Goal: Find specific page/section: Find specific page/section

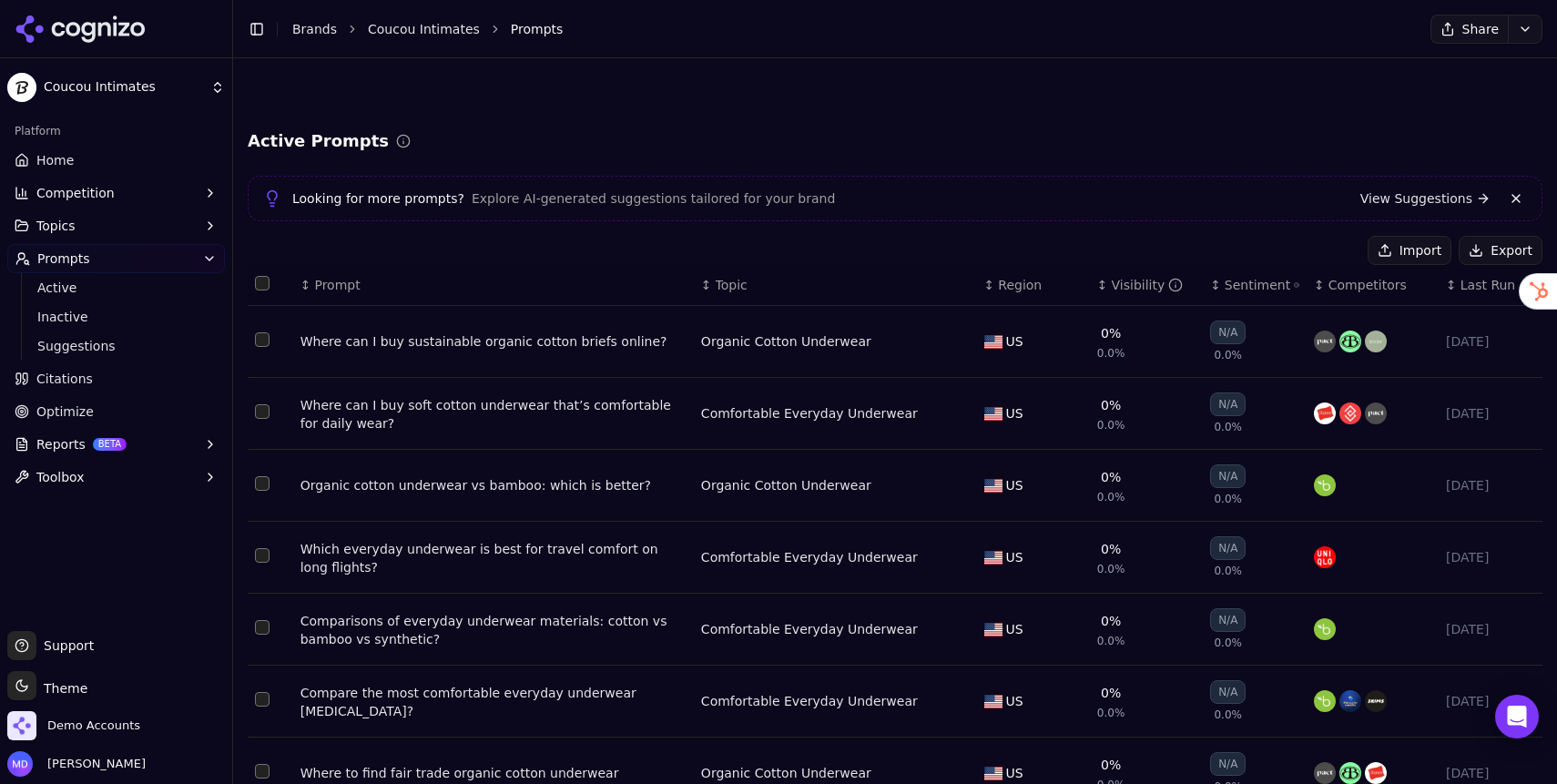
scroll to position [304, 0]
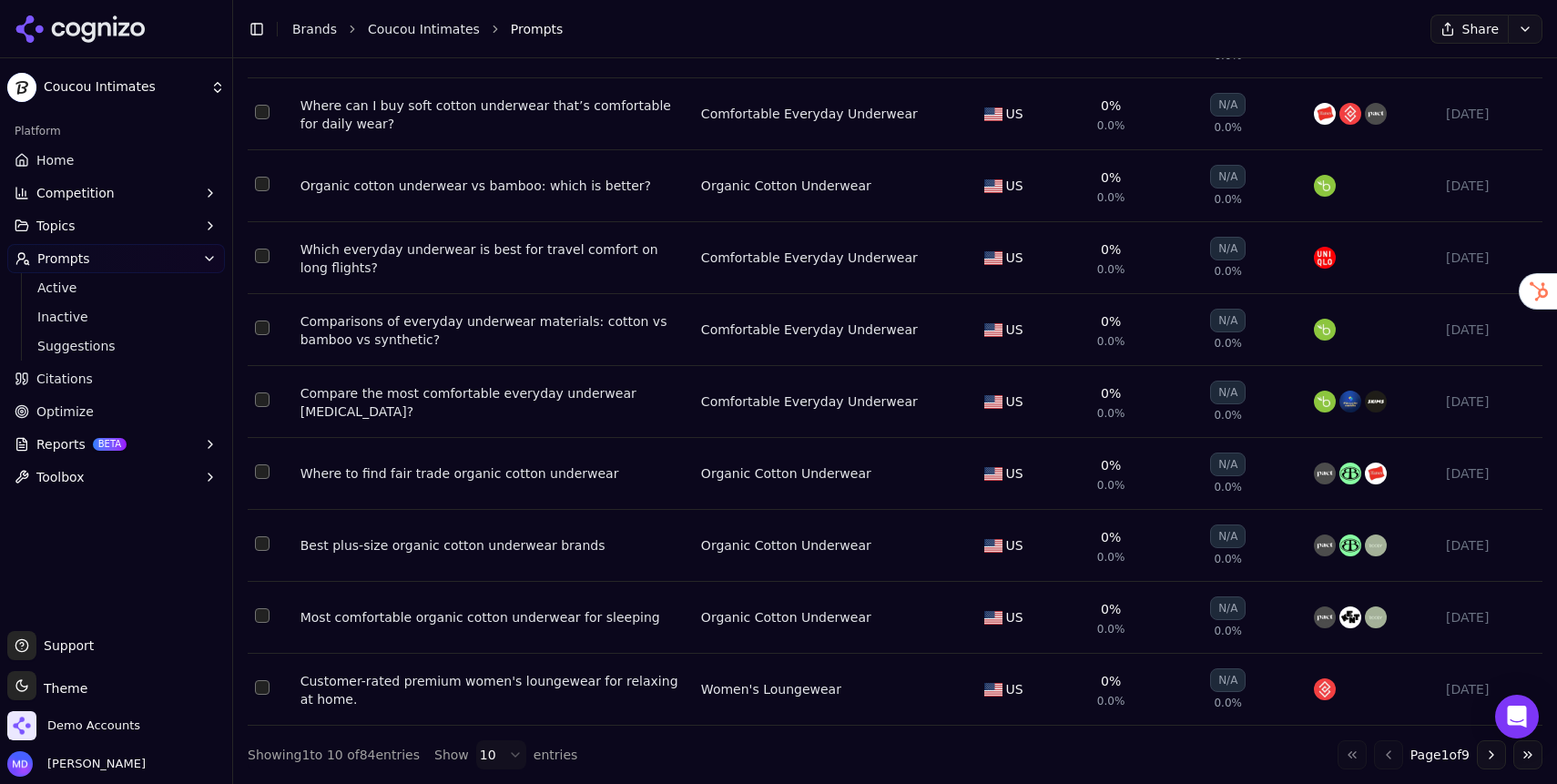
click at [303, 28] on link "Brands" at bounding box center [315, 29] width 45 height 15
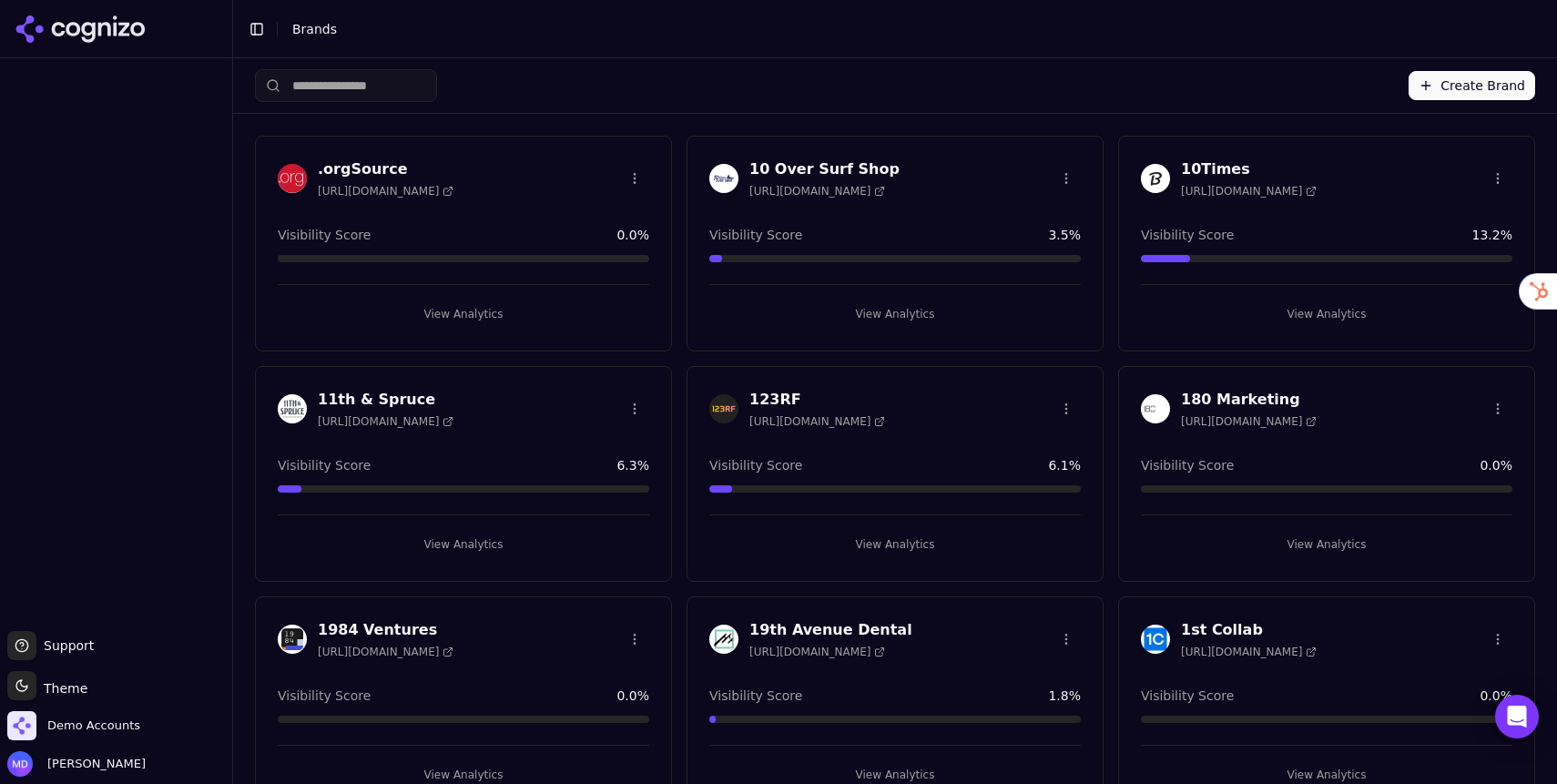
click at [393, 96] on input "search" at bounding box center [345, 85] width 182 height 33
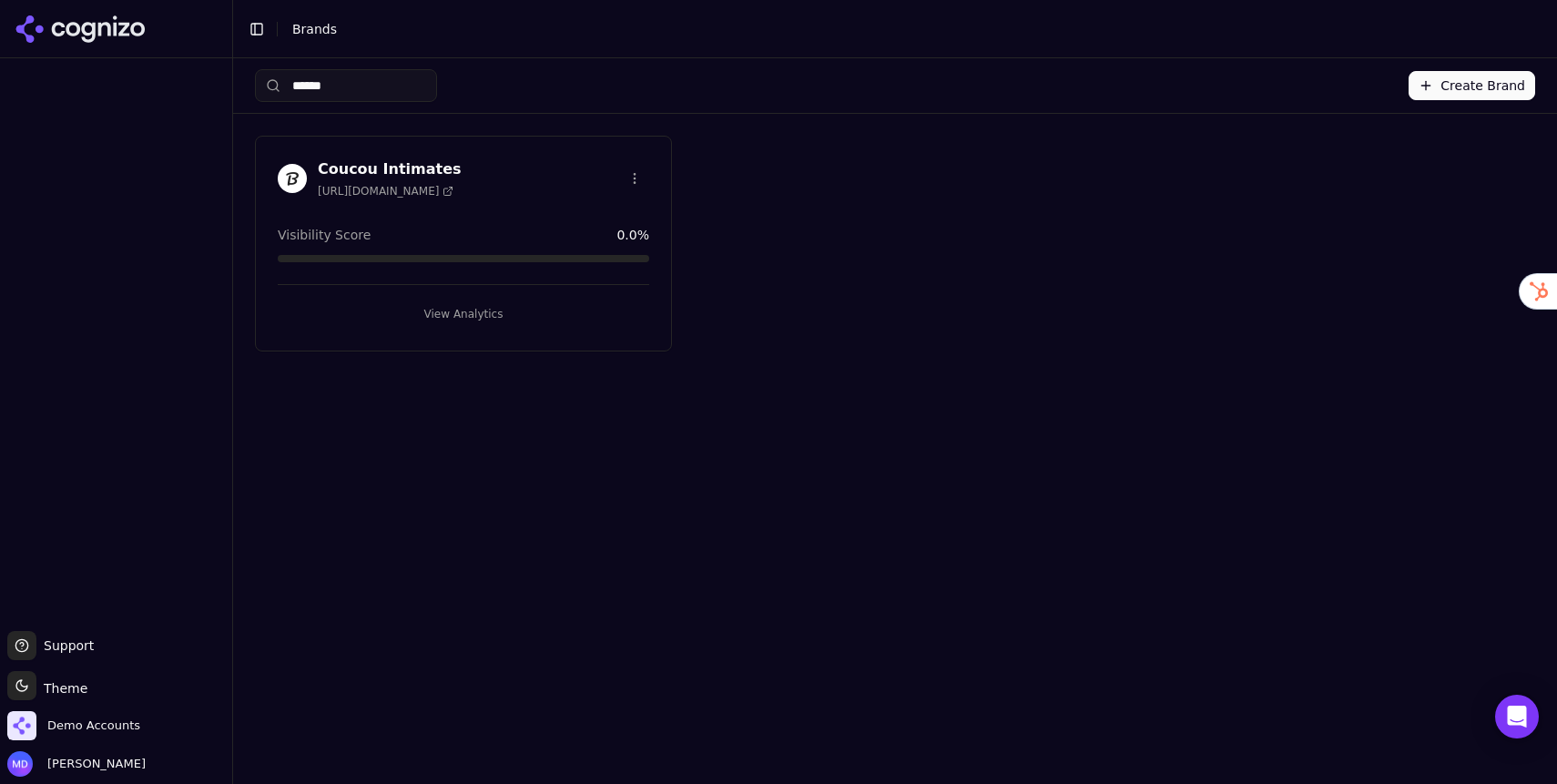
type input "******"
click at [413, 303] on button "View Analytics" at bounding box center [463, 313] width 371 height 29
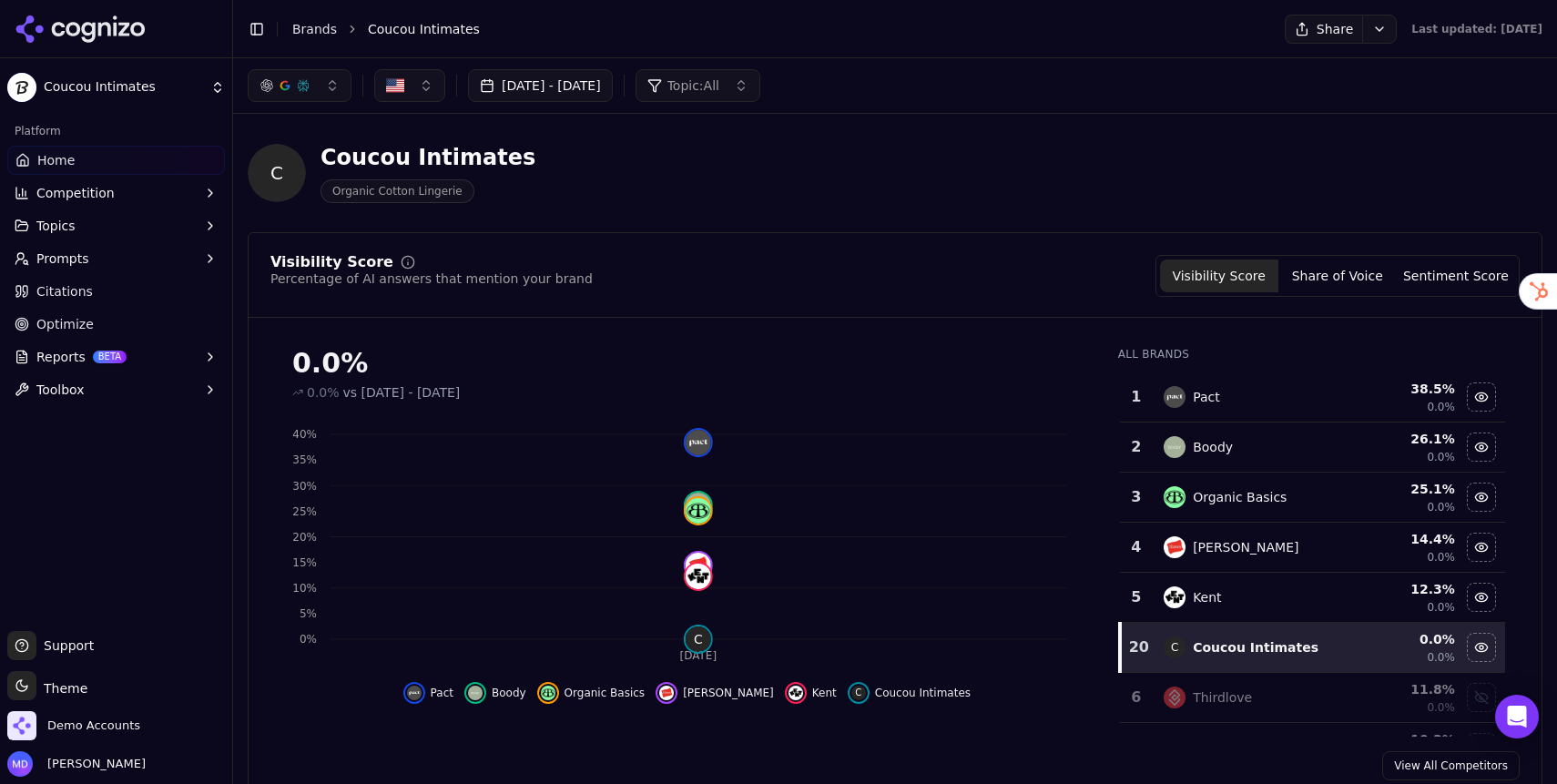
click at [331, 34] on link "Brands" at bounding box center [315, 29] width 45 height 15
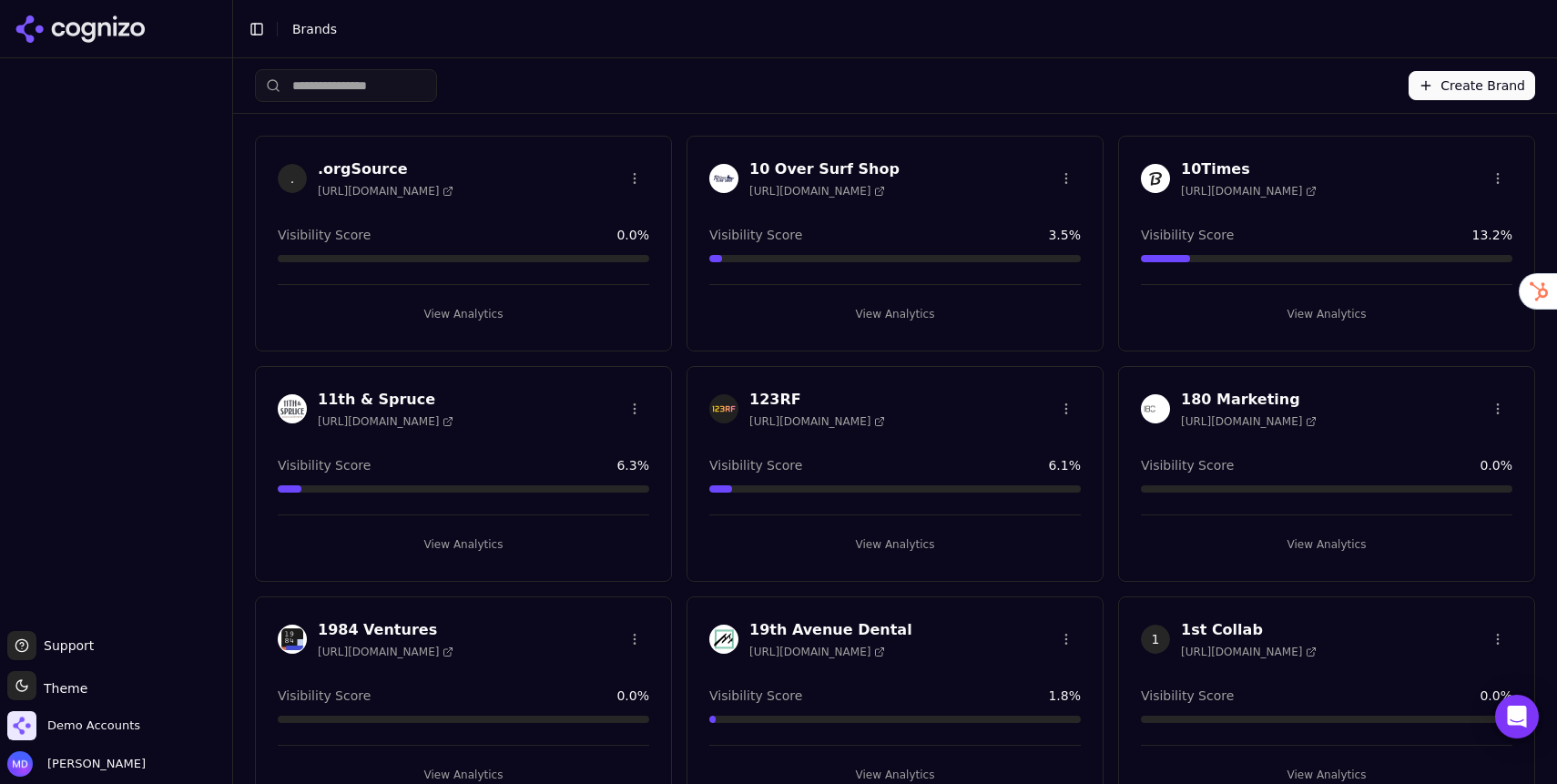
click at [382, 87] on input "search" at bounding box center [345, 85] width 182 height 33
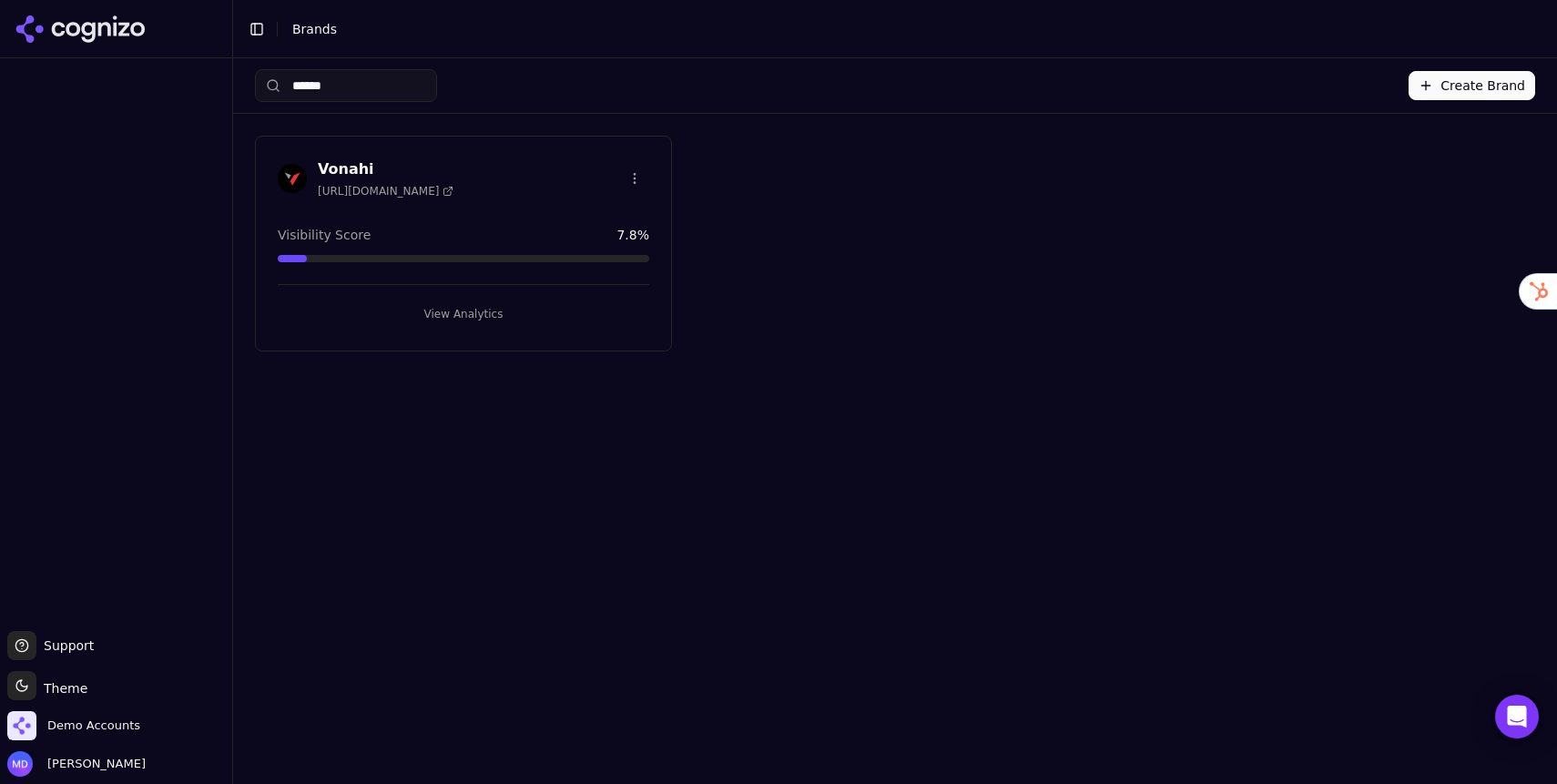
type input "******"
click at [472, 314] on button "View Analytics" at bounding box center [463, 313] width 371 height 29
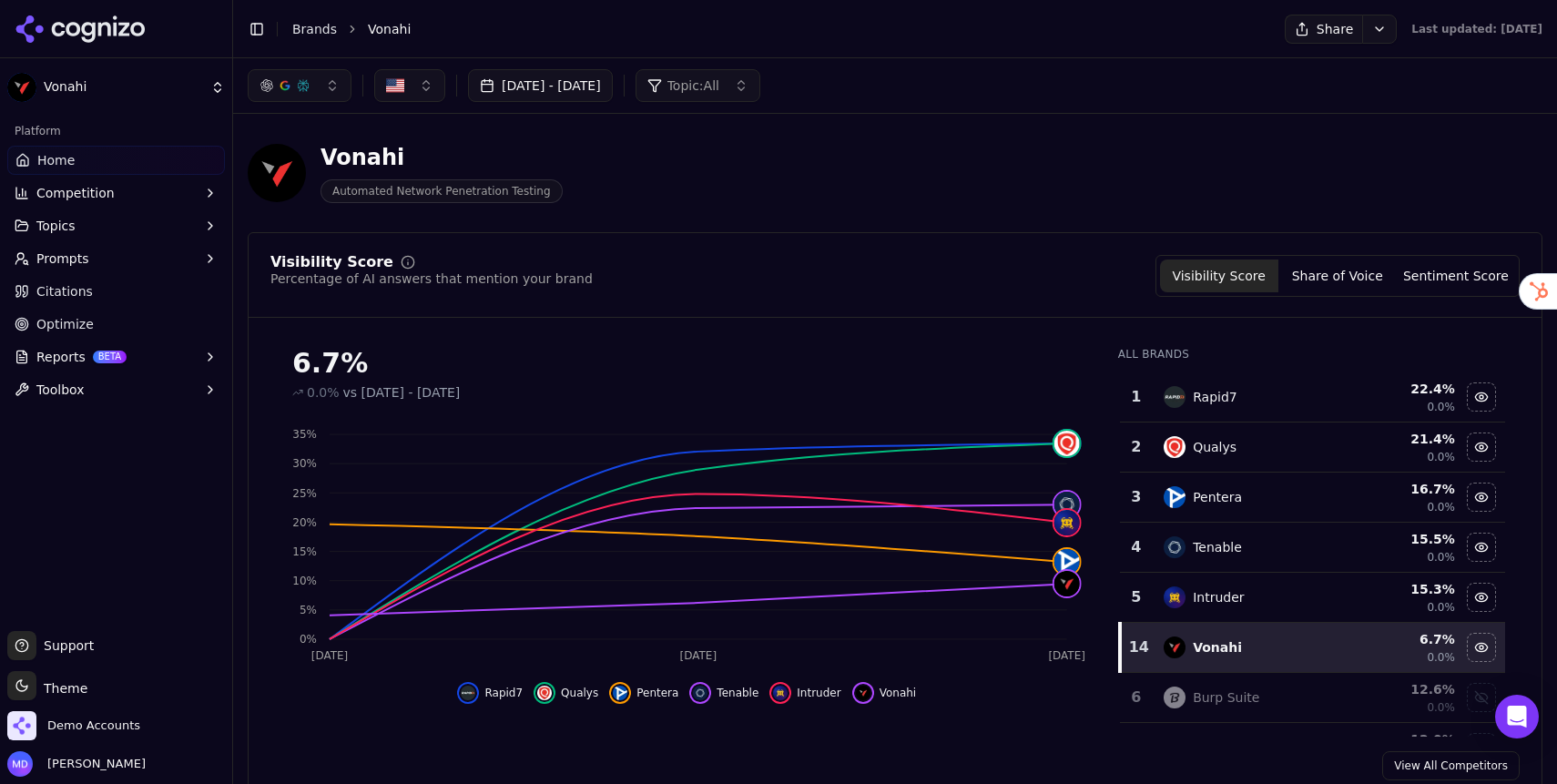
click at [95, 267] on button "Prompts" at bounding box center [116, 258] width 217 height 29
click at [89, 296] on link "Active" at bounding box center [117, 287] width 173 height 25
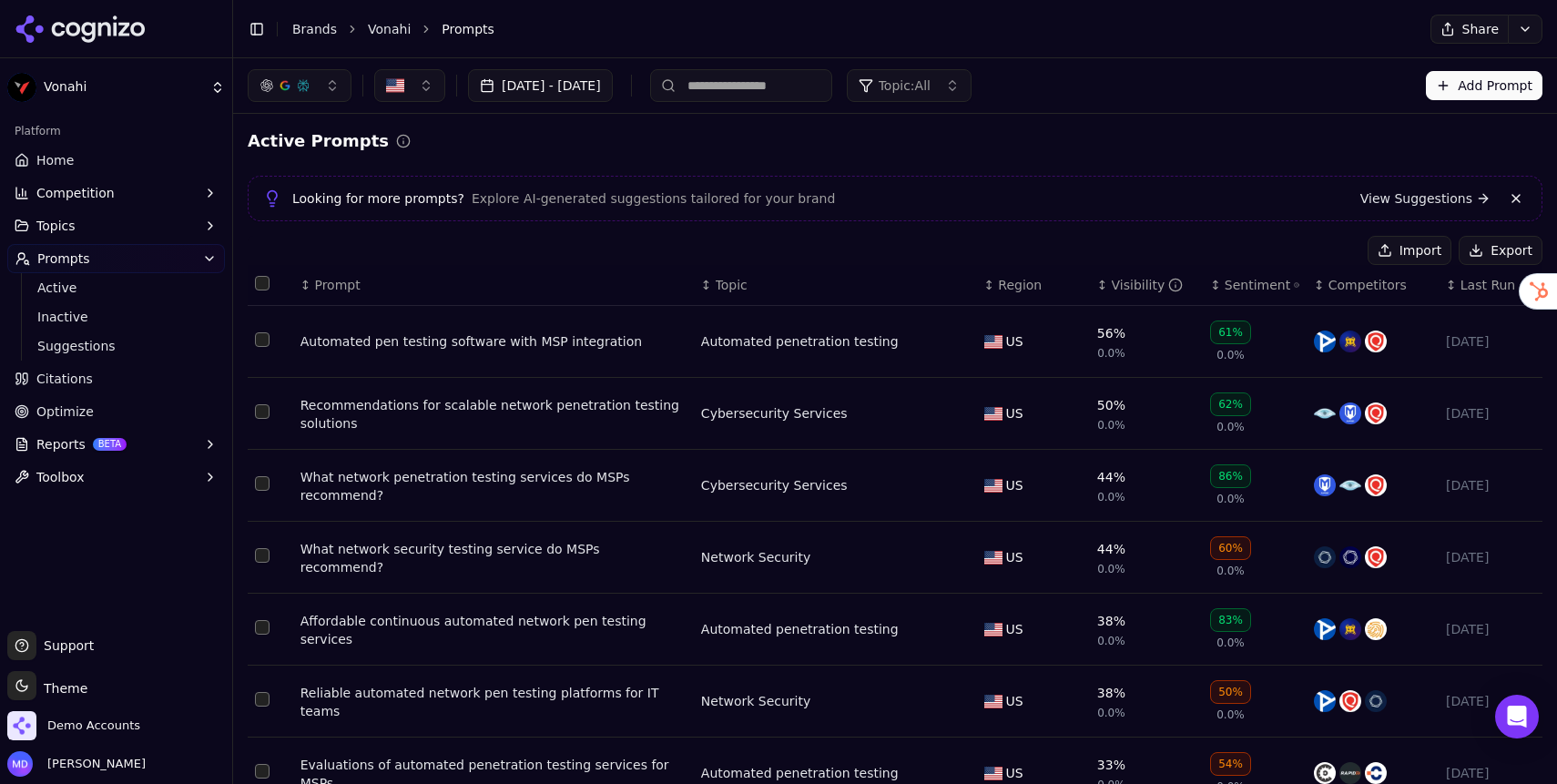
click at [1408, 191] on link "View Suggestions" at bounding box center [1426, 199] width 131 height 19
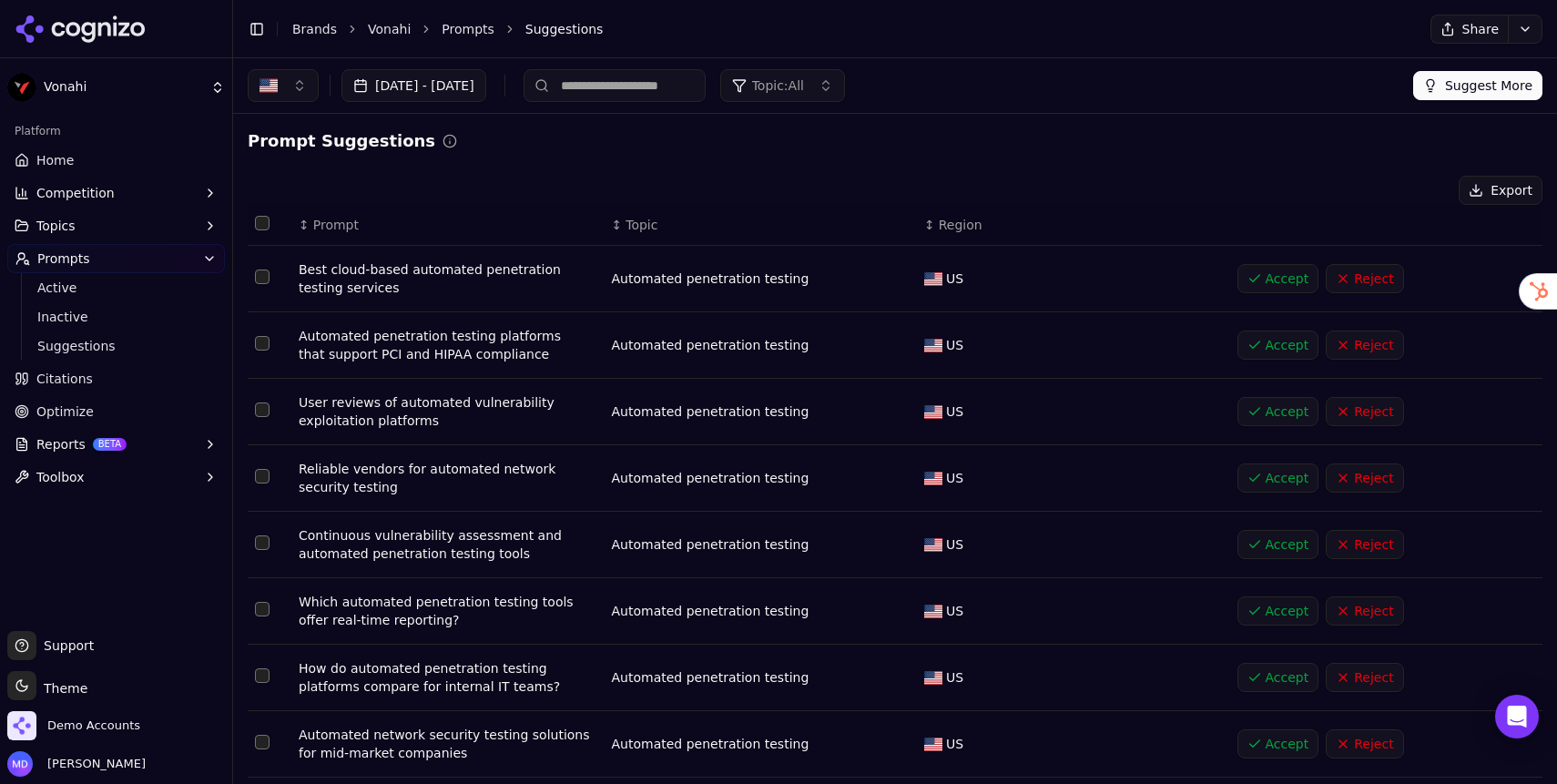
click at [59, 417] on span "Optimize" at bounding box center [65, 412] width 58 height 19
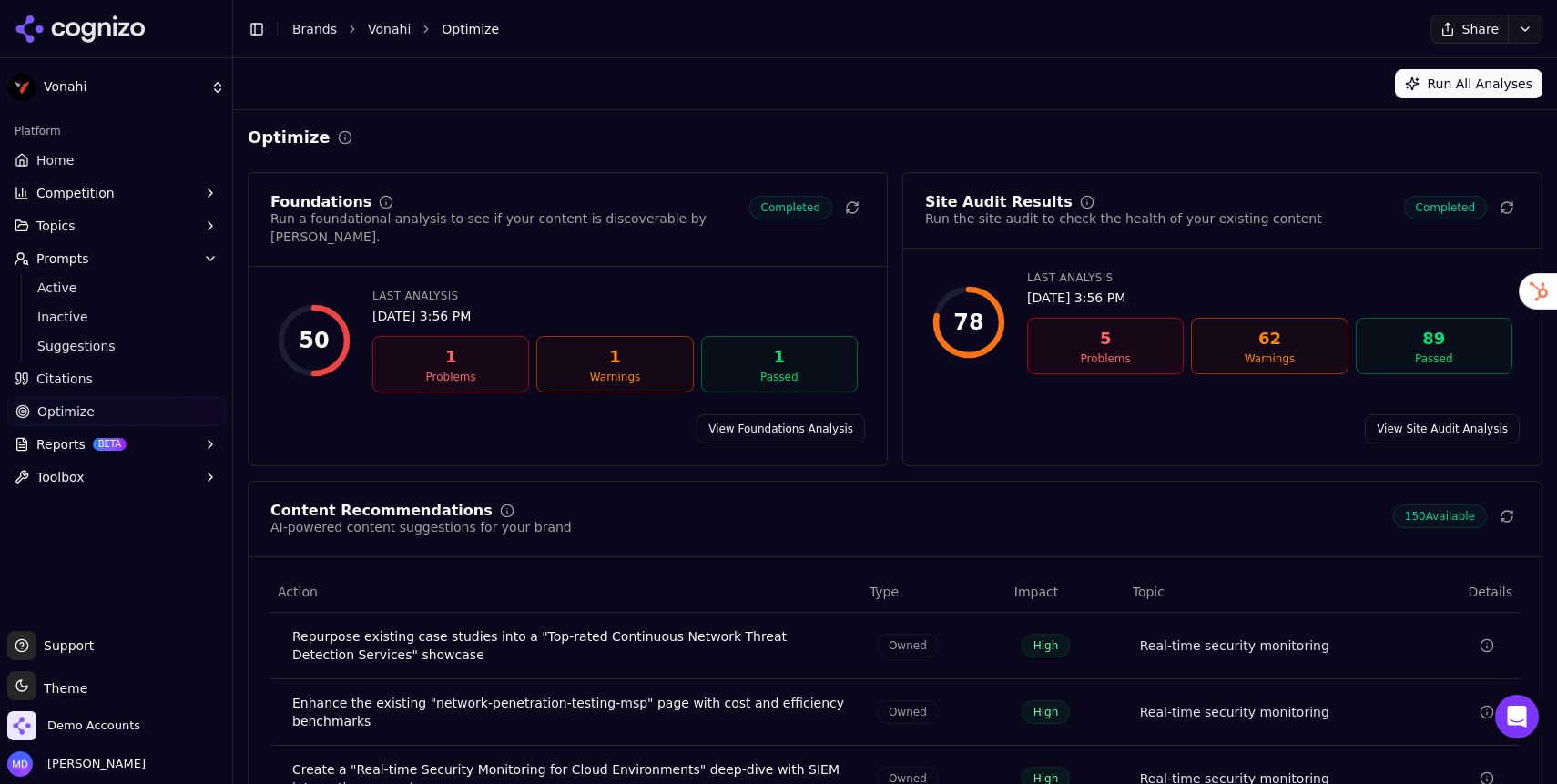
scroll to position [224, 0]
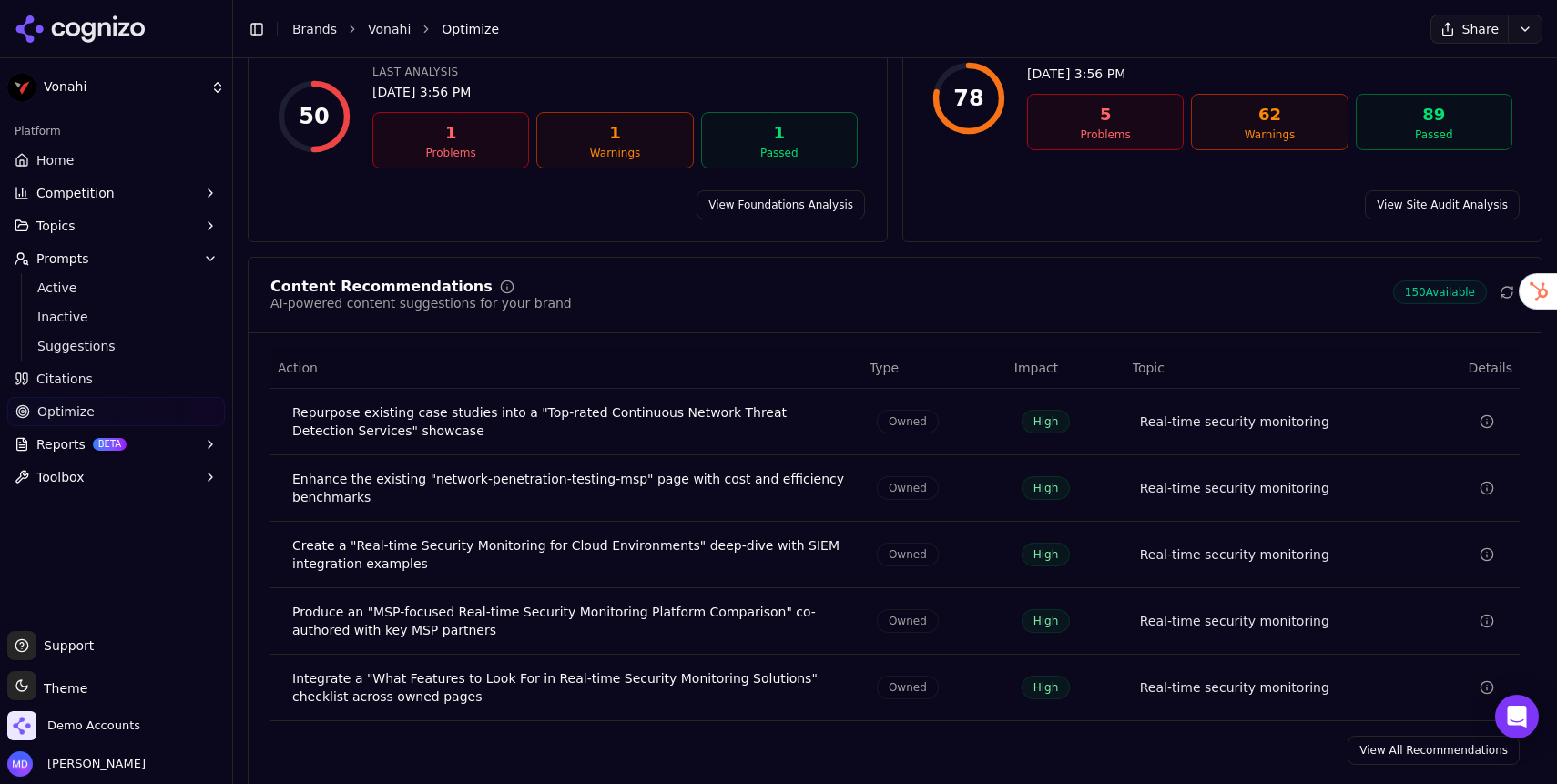
click at [1429, 713] on div "Content Recommendations AI-powered content suggestions for your brand 150 Avail…" at bounding box center [895, 521] width 1295 height 530
click at [1428, 738] on link "View All Recommendations" at bounding box center [1433, 750] width 172 height 29
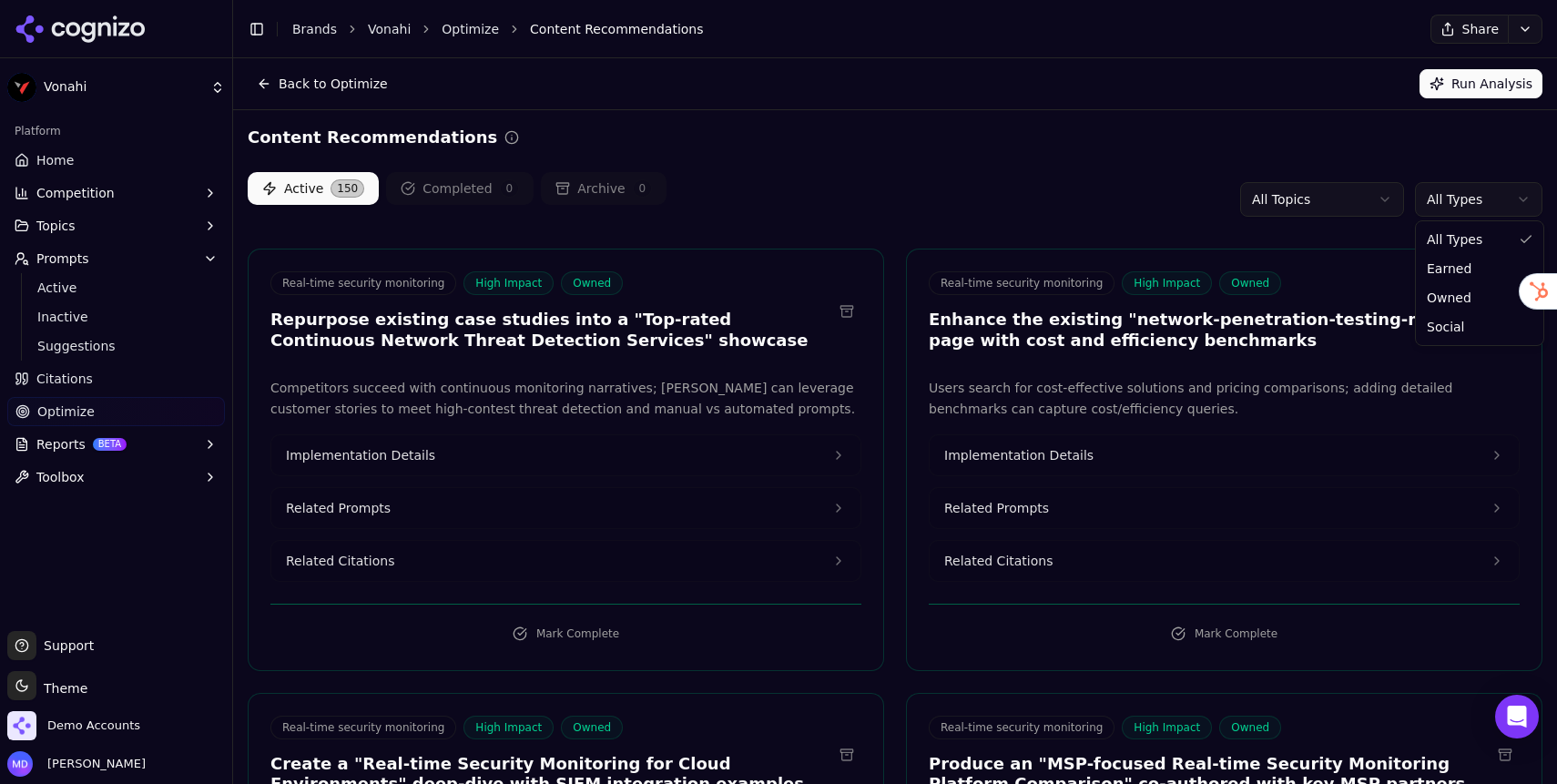
click at [1486, 200] on html "Vonahi Platform Home Competition Topics Prompts Active Inactive Suggestions Cit…" at bounding box center [778, 392] width 1557 height 784
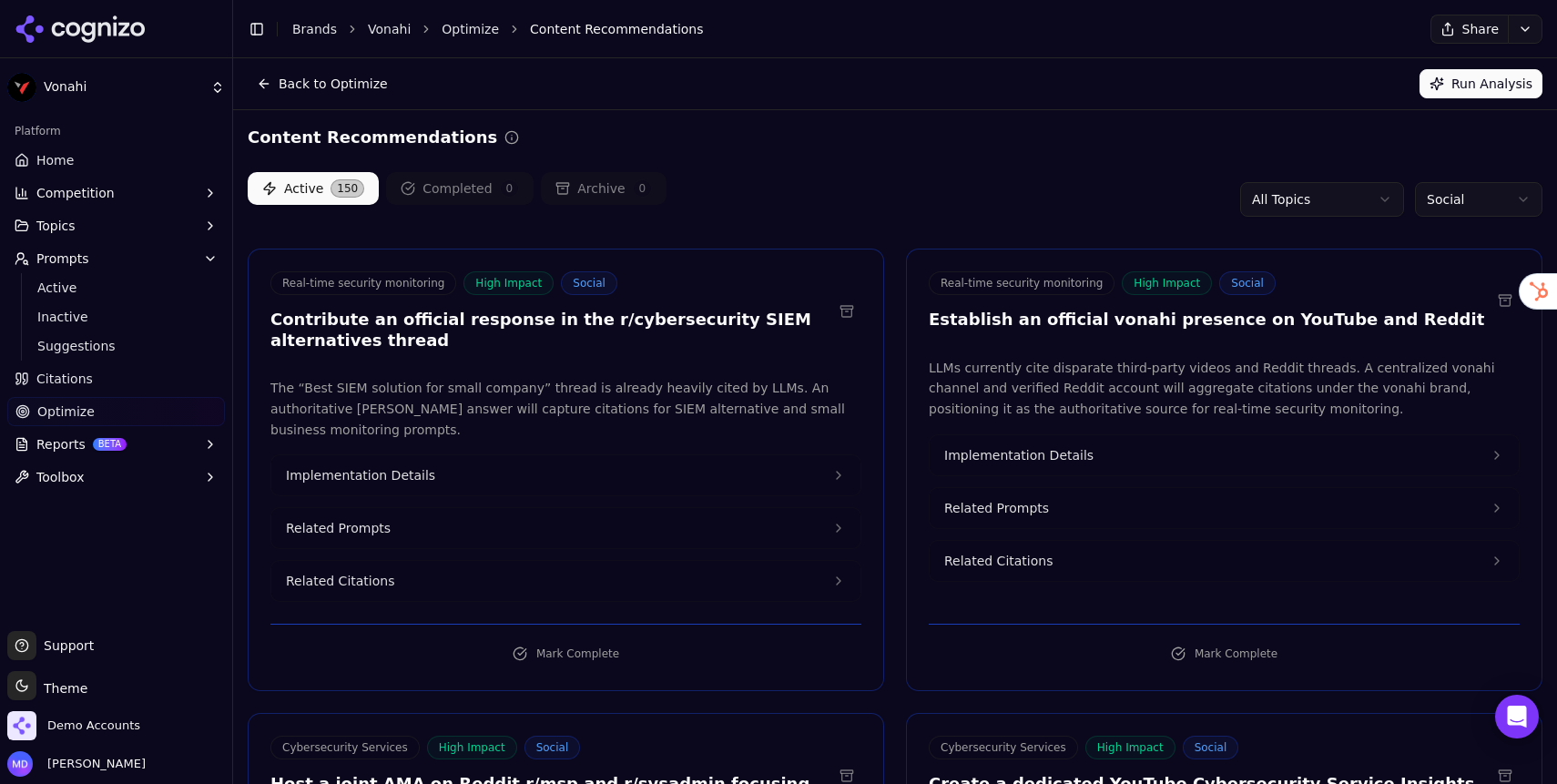
click at [1441, 199] on html "Vonahi Platform Home Competition Topics Prompts Active Inactive Suggestions Cit…" at bounding box center [778, 392] width 1557 height 784
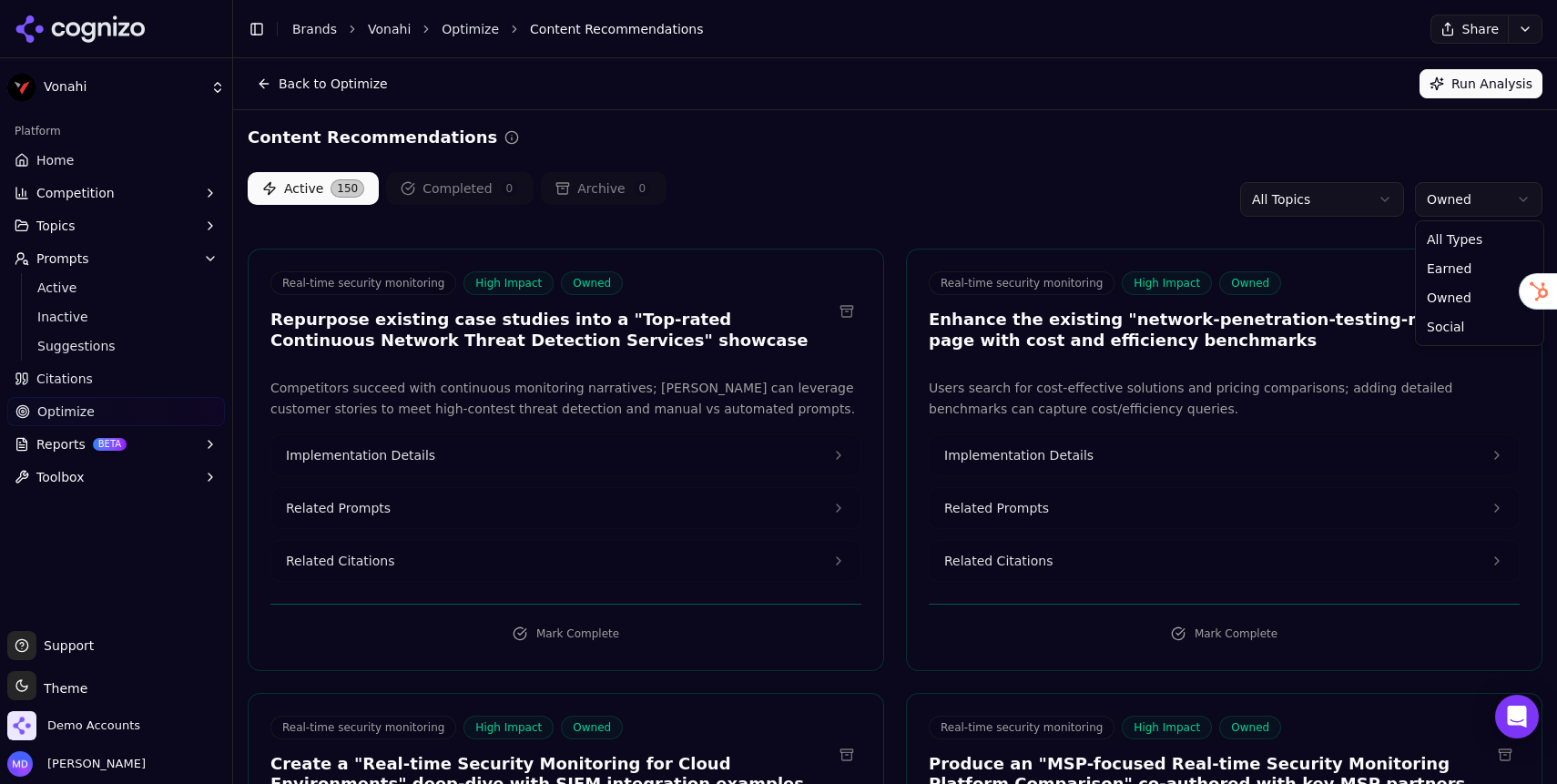
click at [1444, 204] on html "Vonahi Platform Home Competition Topics Prompts Active Inactive Suggestions Cit…" at bounding box center [778, 392] width 1557 height 784
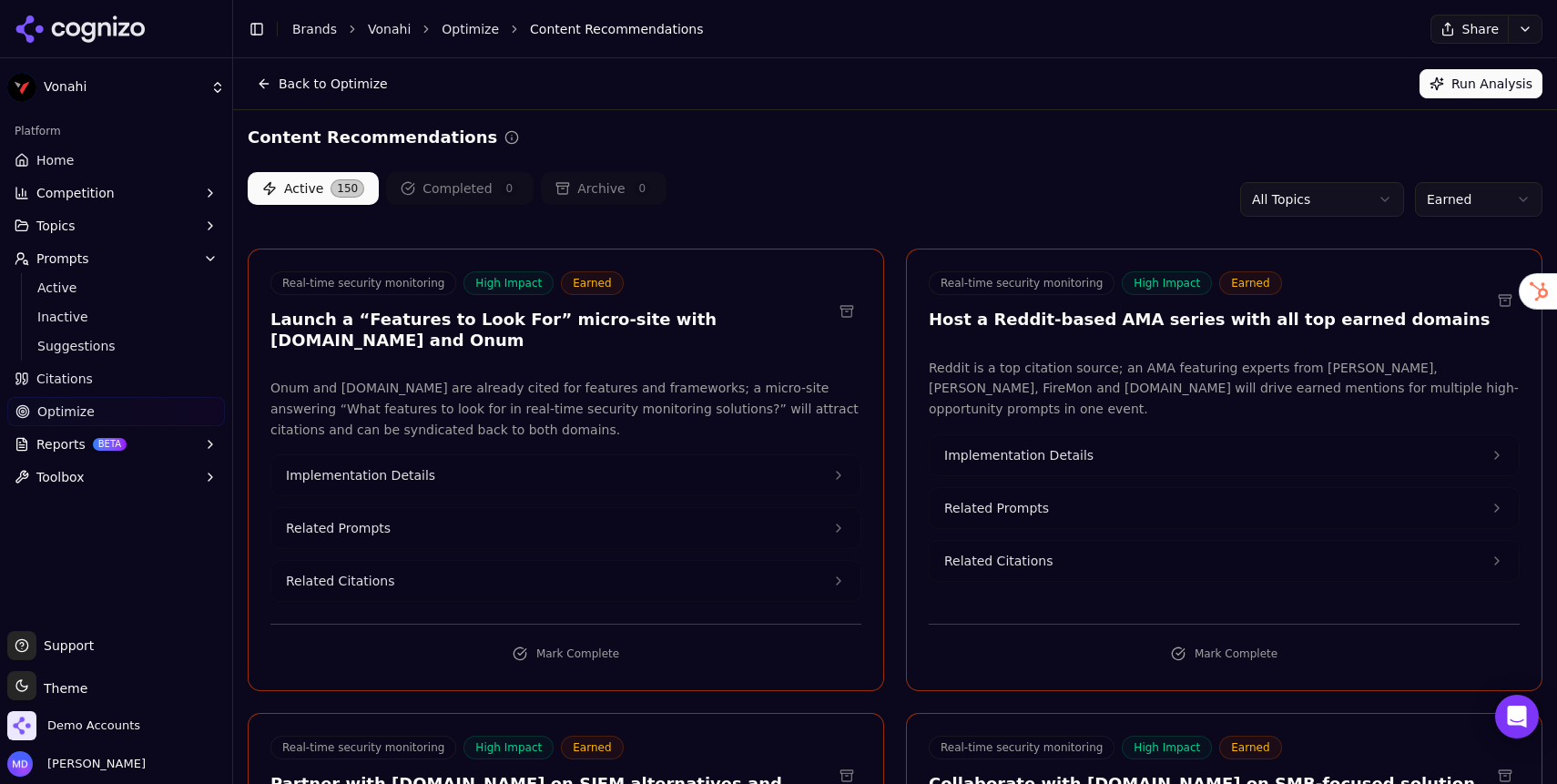
click at [1384, 207] on html "Vonahi Platform Home Competition Topics Prompts Active Inactive Suggestions Cit…" at bounding box center [778, 392] width 1557 height 784
click at [1505, 197] on html "Vonahi Platform Home Competition Topics Prompts Active Inactive Suggestions Cit…" at bounding box center [778, 392] width 1557 height 784
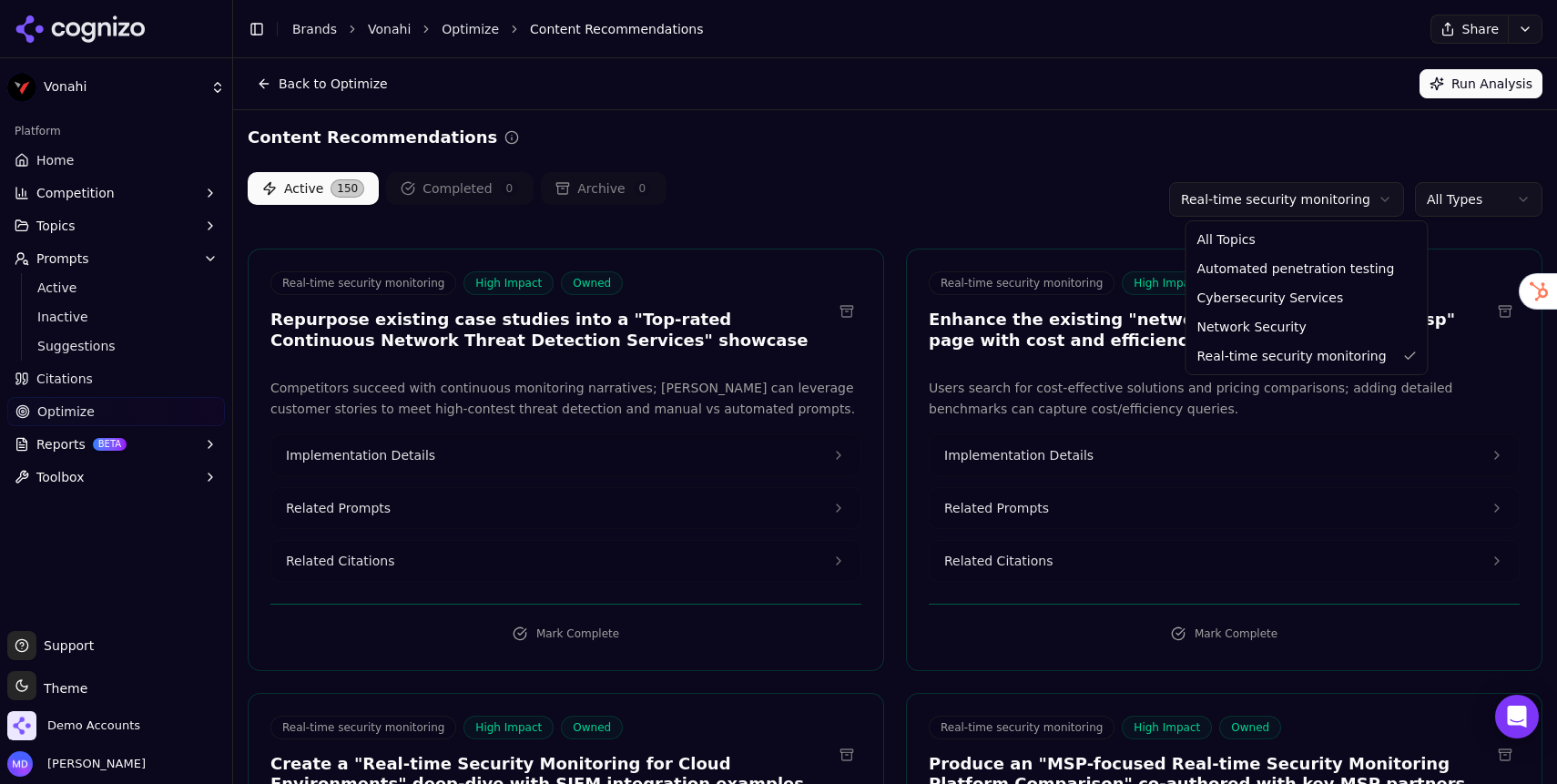
click at [1275, 206] on html "Vonahi Platform Home Competition Topics Prompts Active Inactive Suggestions Cit…" at bounding box center [778, 392] width 1557 height 784
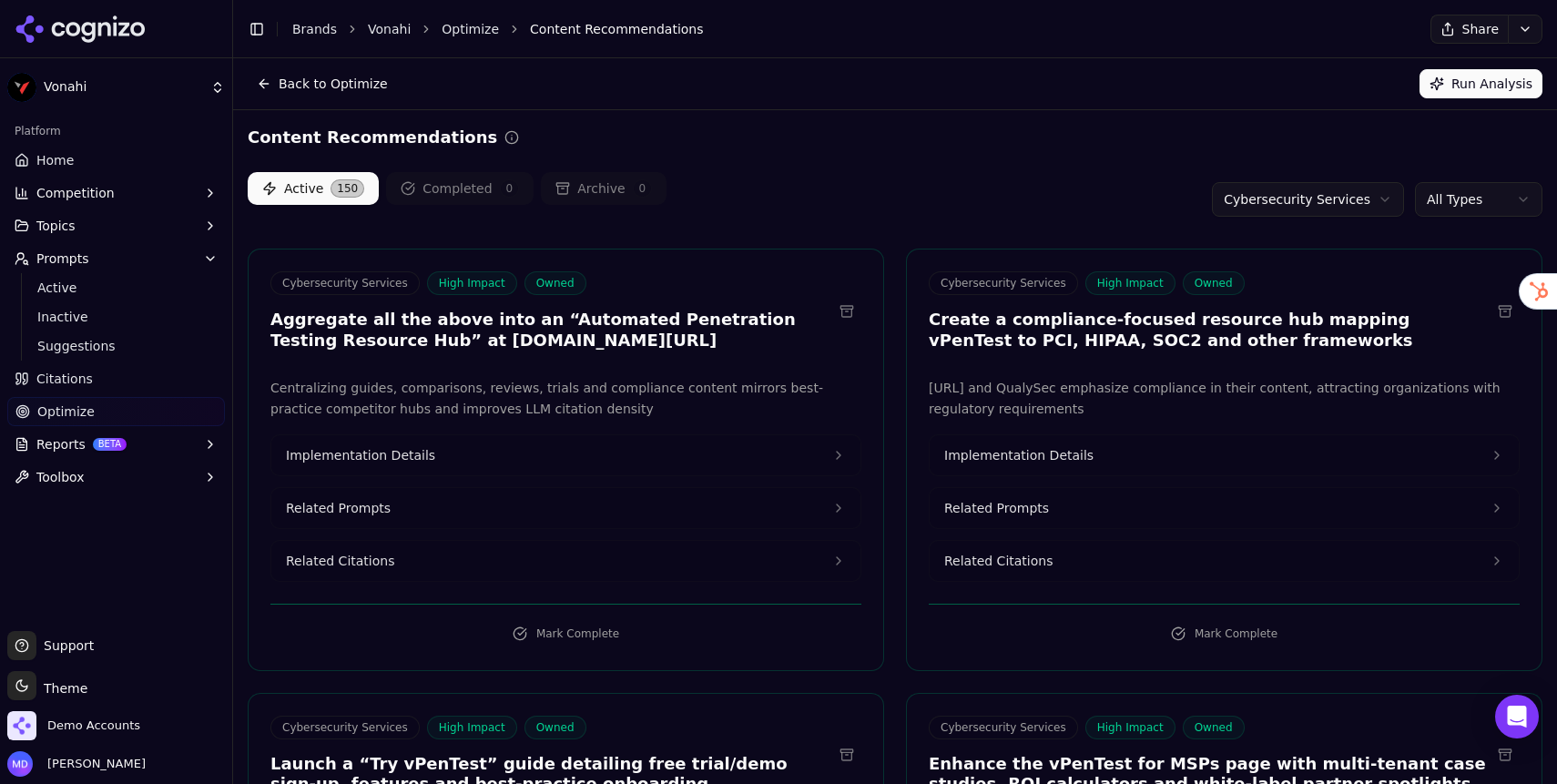
click at [93, 225] on button "Topics" at bounding box center [116, 226] width 217 height 29
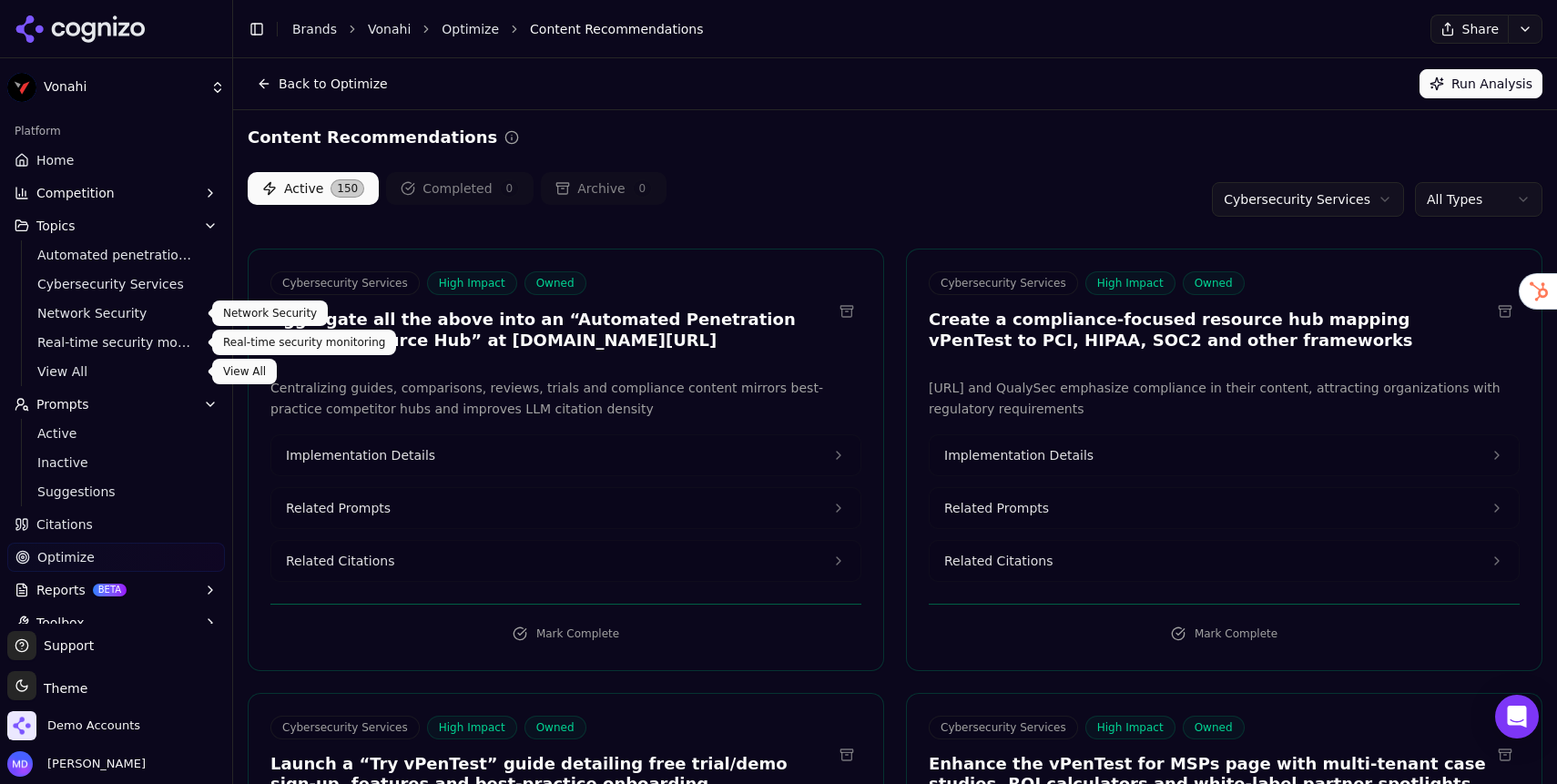
click at [62, 375] on span "View All" at bounding box center [117, 372] width 158 height 19
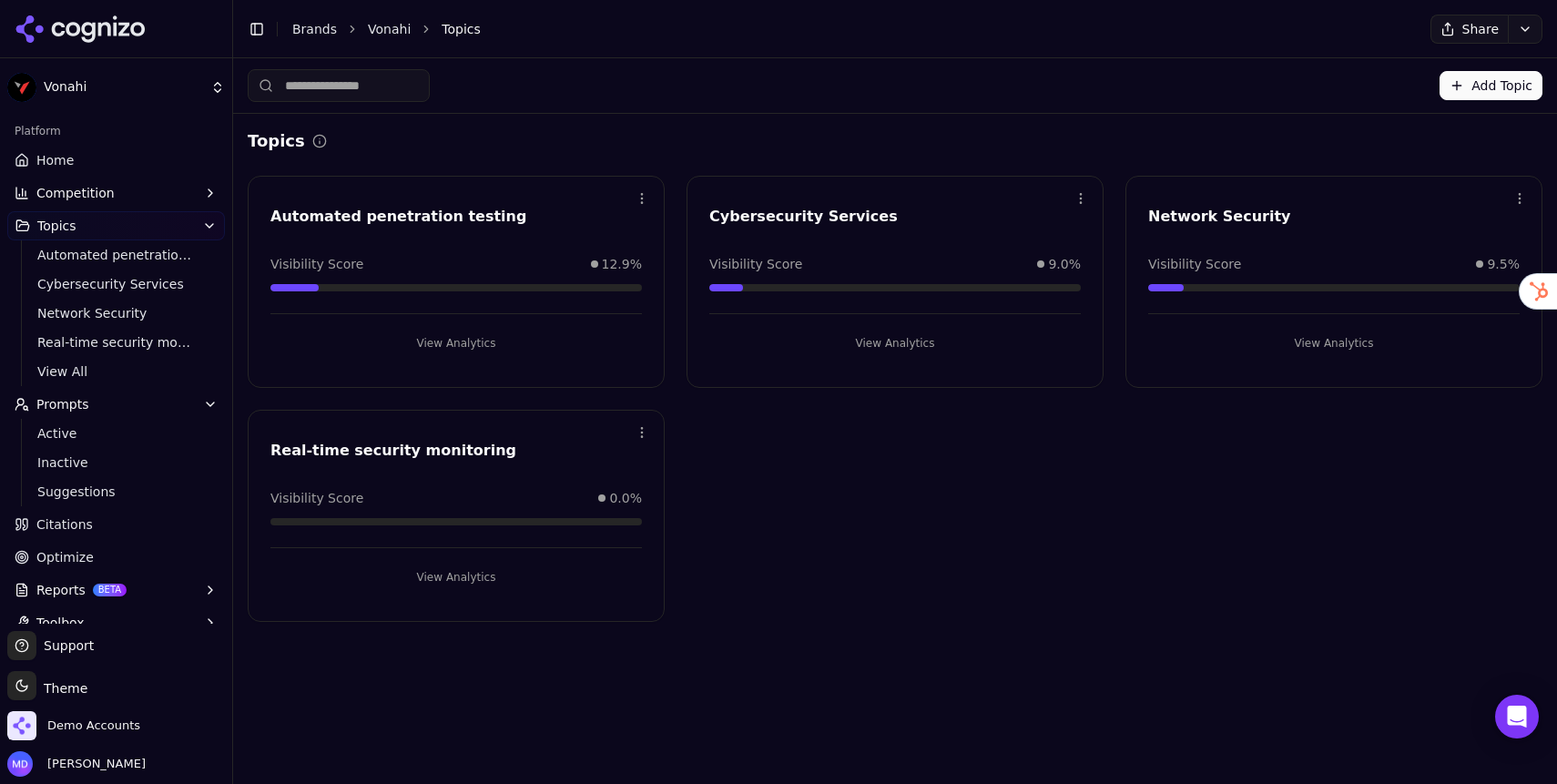
click at [195, 225] on button "Topics" at bounding box center [116, 226] width 217 height 29
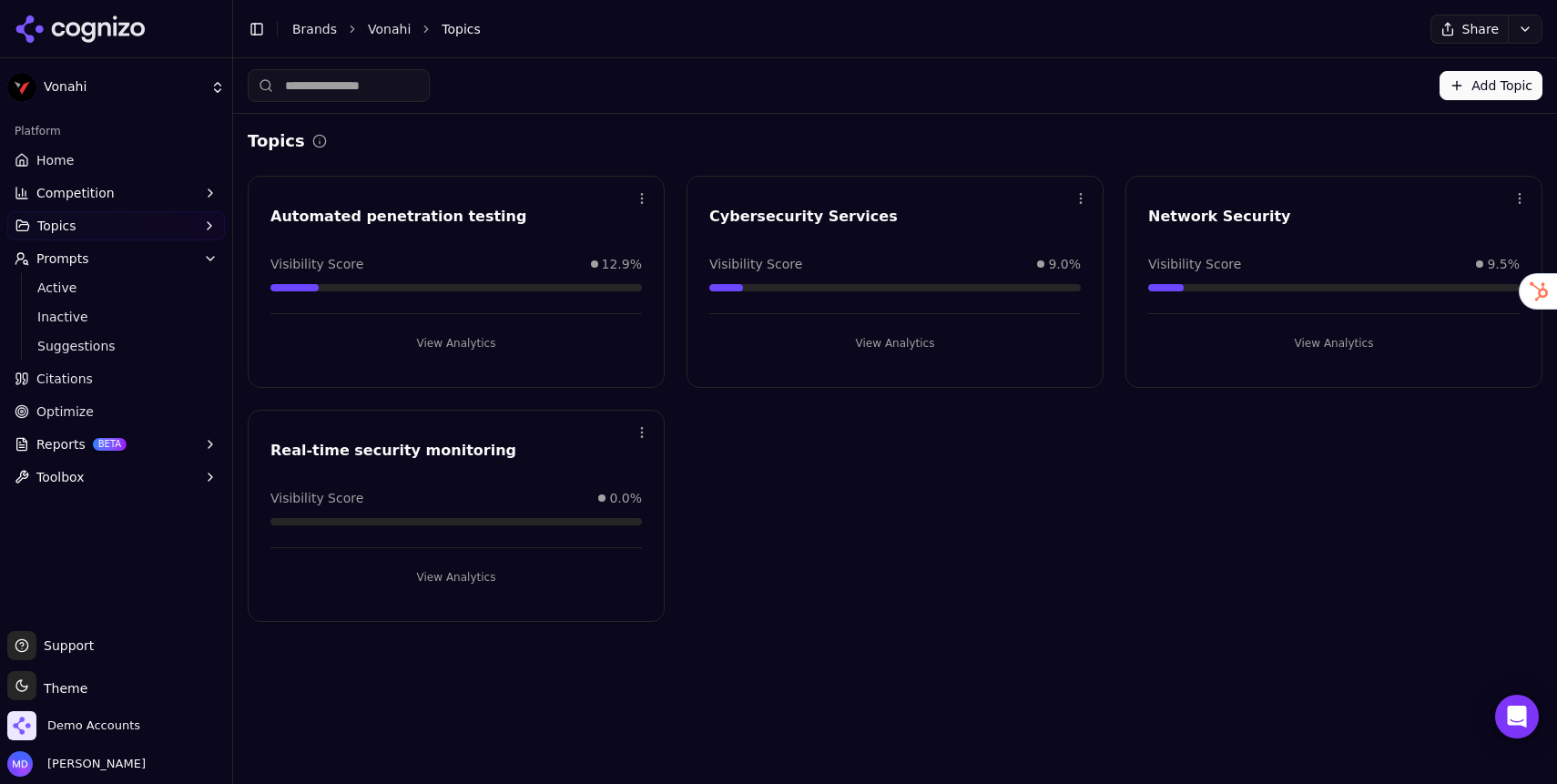
click at [208, 263] on icon "button" at bounding box center [211, 259] width 15 height 15
click at [89, 152] on link "Home" at bounding box center [116, 159] width 217 height 29
